Goal: Information Seeking & Learning: Find specific fact

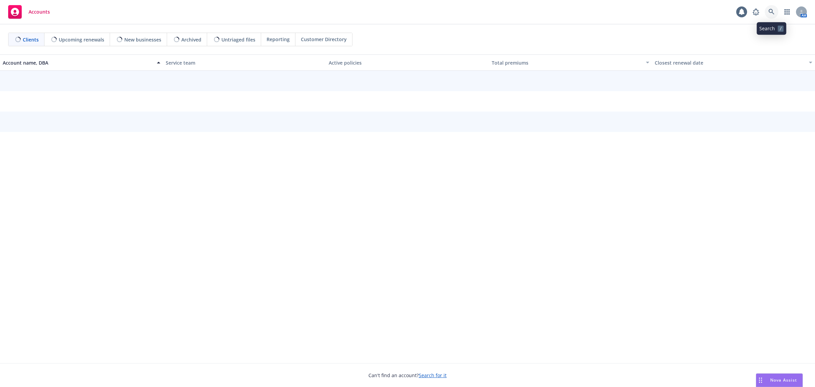
click at [773, 10] on icon at bounding box center [772, 12] width 6 height 6
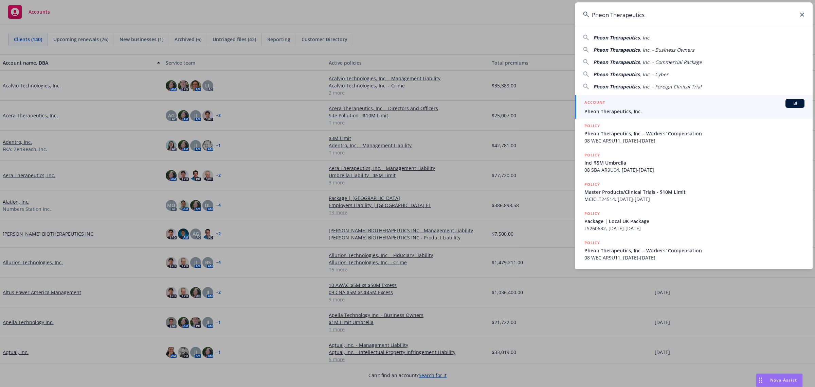
type input "Pheon Therapeutics"
click at [607, 111] on span "Pheon Therapeutics, Inc." at bounding box center [695, 111] width 220 height 7
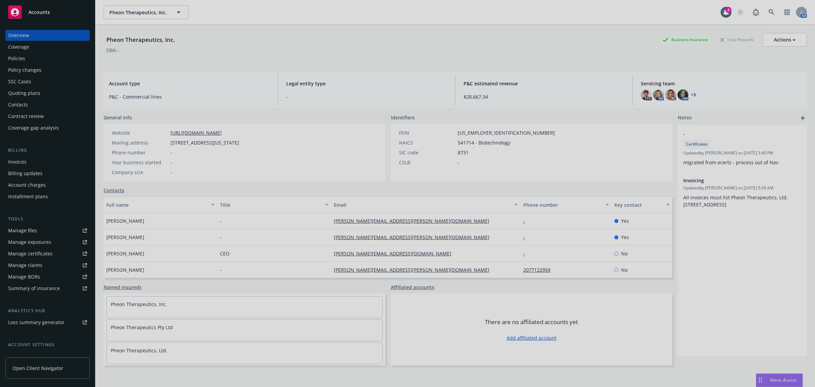
click at [38, 58] on div at bounding box center [407, 193] width 815 height 387
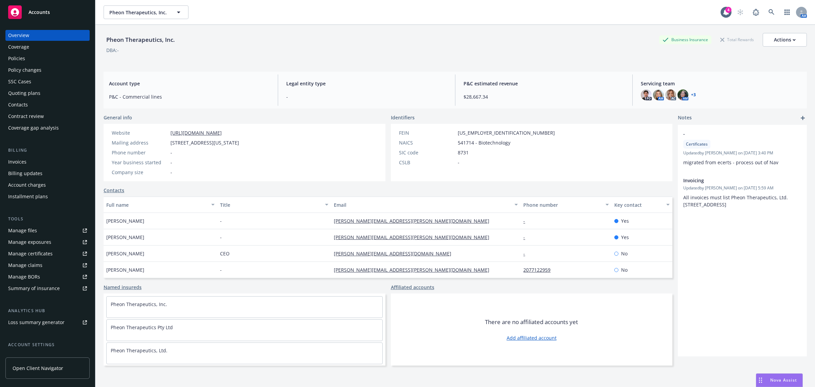
click at [38, 58] on div "Policies" at bounding box center [47, 58] width 79 height 11
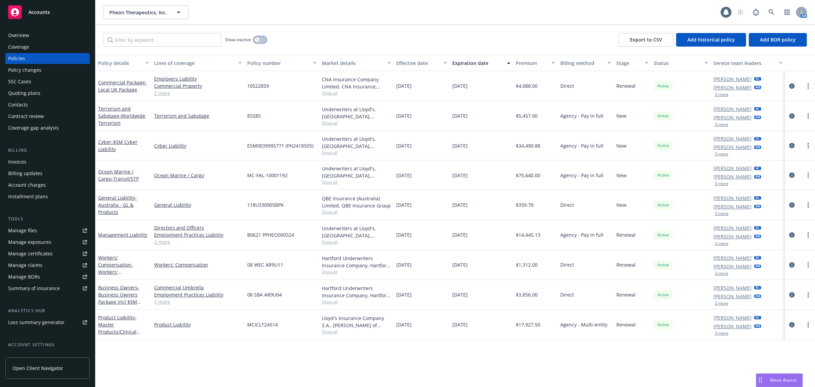
click at [262, 39] on button "button" at bounding box center [260, 39] width 13 height 7
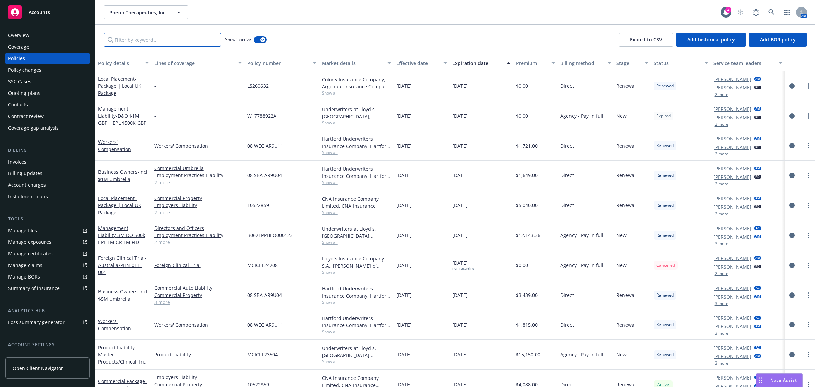
click at [189, 41] on input "Filter by keyword..." at bounding box center [163, 40] width 118 height 14
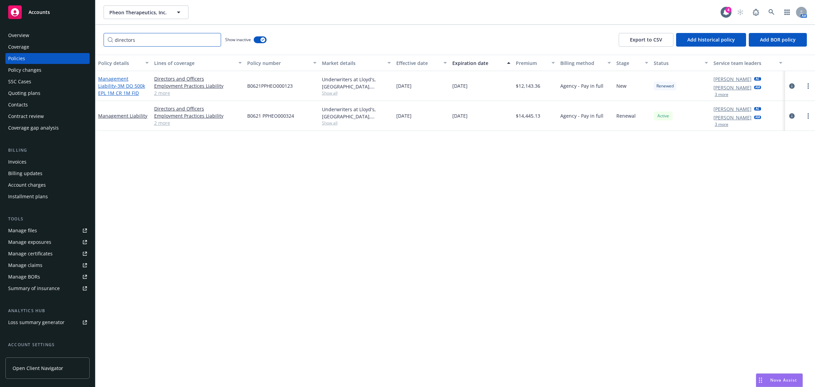
type input "directors"
click at [125, 83] on span "- 3M DO 500k EPL 1M CR 1M FID" at bounding box center [121, 90] width 47 height 14
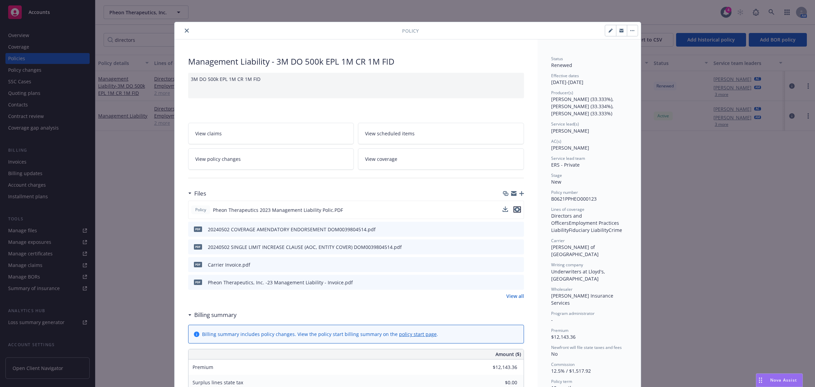
click at [516, 208] on icon "preview file" at bounding box center [517, 209] width 6 height 5
click at [187, 31] on div at bounding box center [289, 30] width 225 height 8
click at [177, 31] on div at bounding box center [289, 30] width 225 height 8
click at [183, 31] on button "close" at bounding box center [187, 30] width 8 height 8
